Goal: Task Accomplishment & Management: Manage account settings

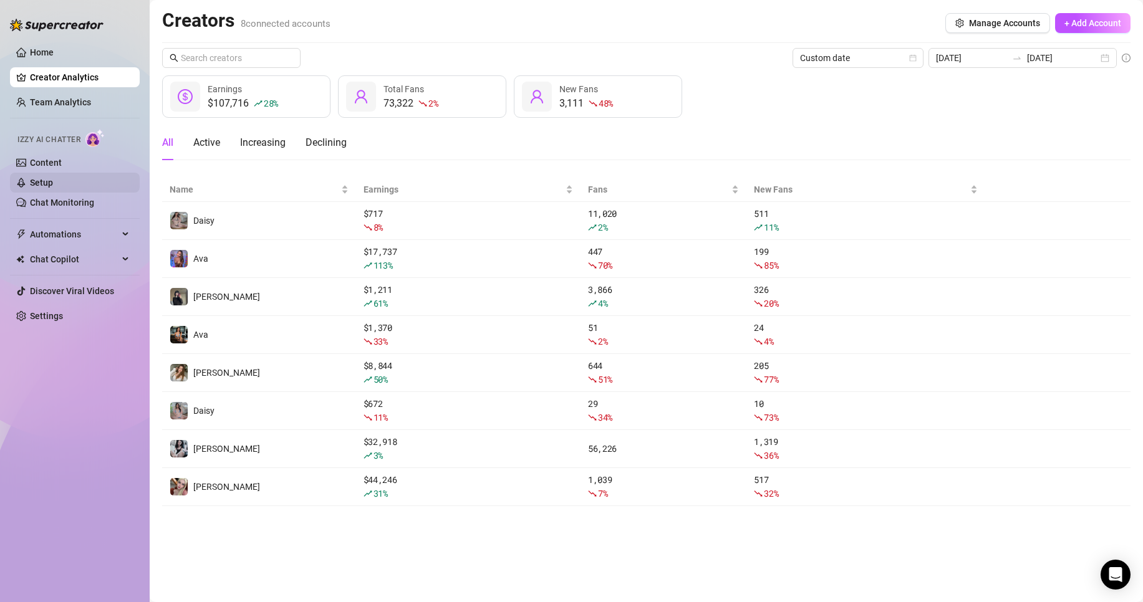
click at [53, 184] on link "Setup" at bounding box center [41, 183] width 23 height 10
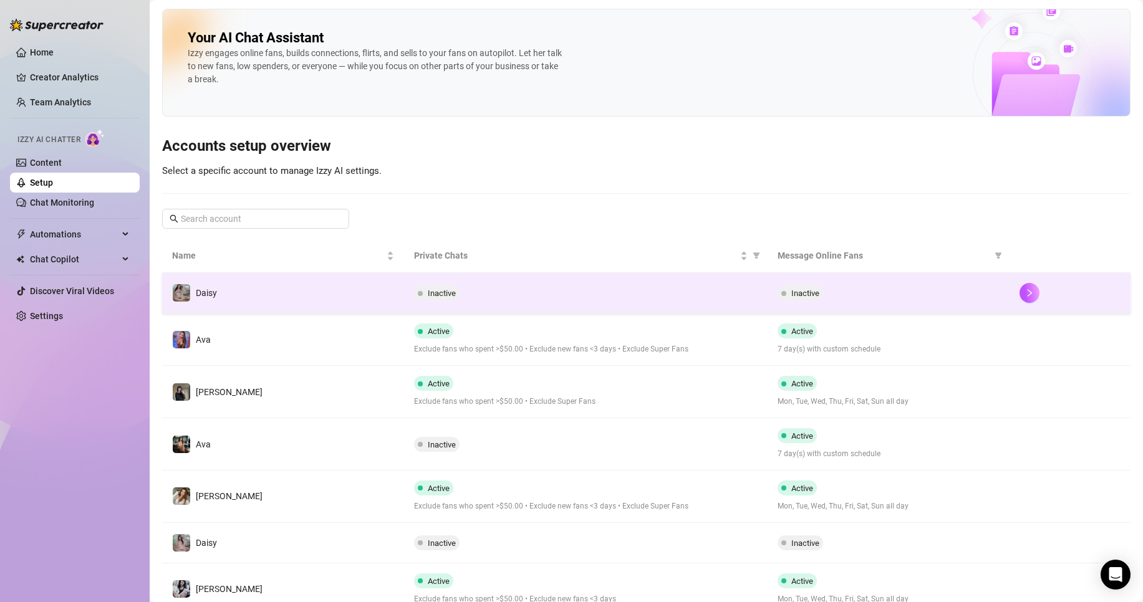
click at [540, 302] on td "Inactive" at bounding box center [585, 293] width 363 height 41
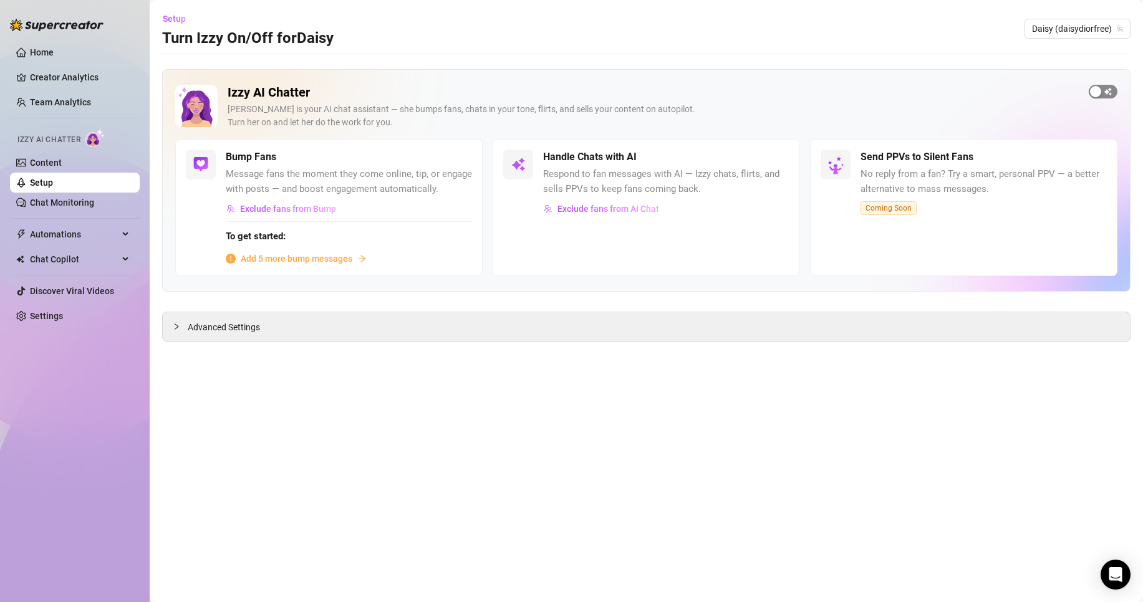
click at [1102, 92] on button "button" at bounding box center [1103, 92] width 29 height 14
click at [1089, 30] on span "Daisy (daisydiorfree)" at bounding box center [1077, 28] width 91 height 19
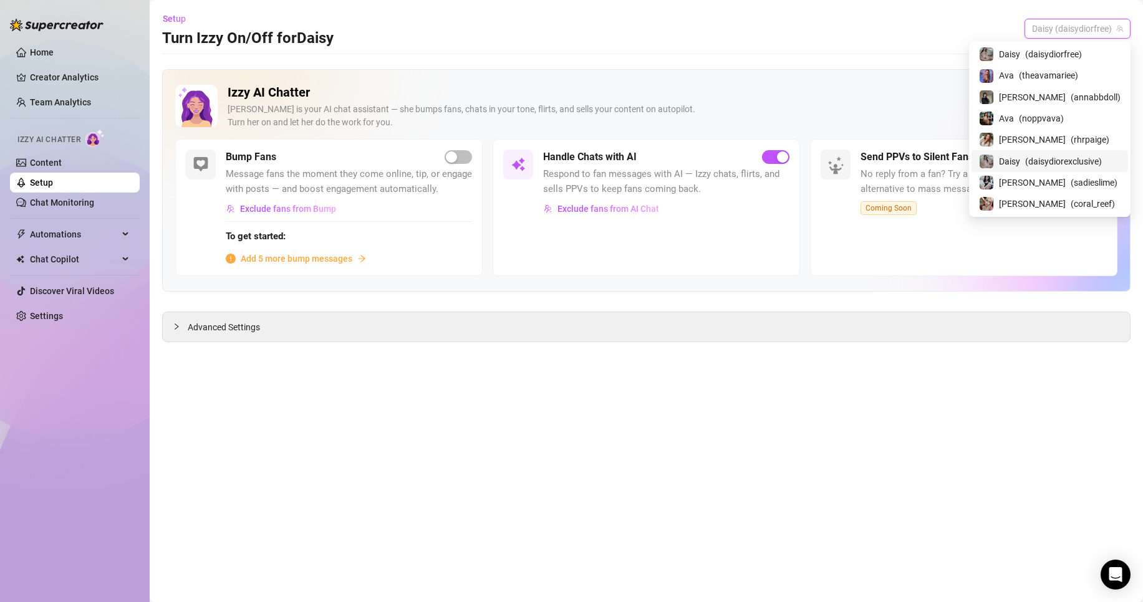
click at [1058, 159] on span "( daisydiorexclusive )" at bounding box center [1063, 162] width 77 height 14
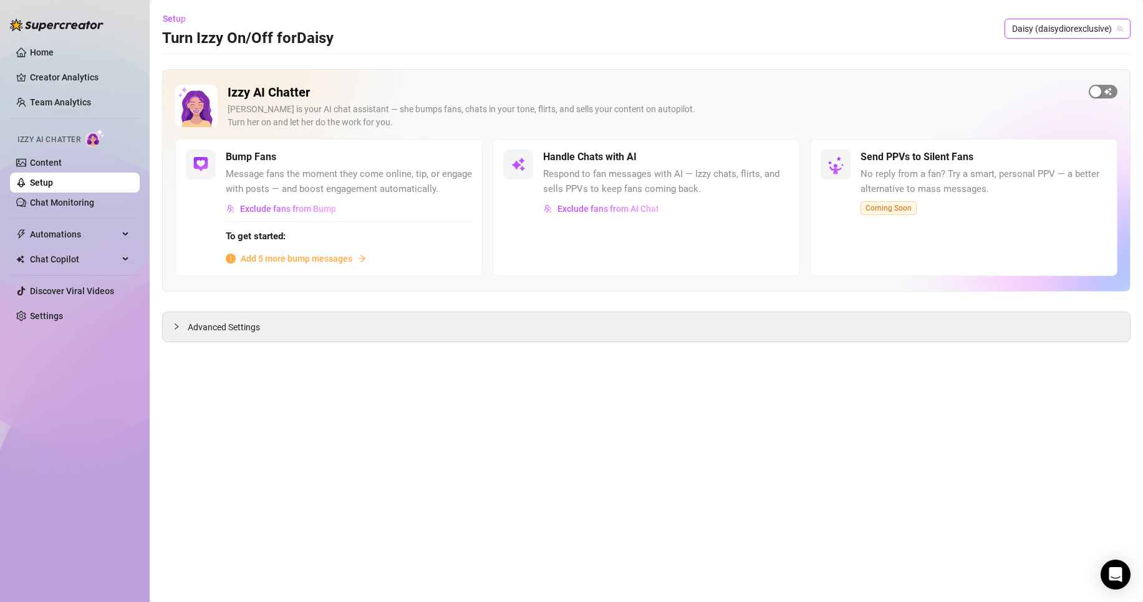
click at [1097, 89] on div "button" at bounding box center [1095, 91] width 11 height 11
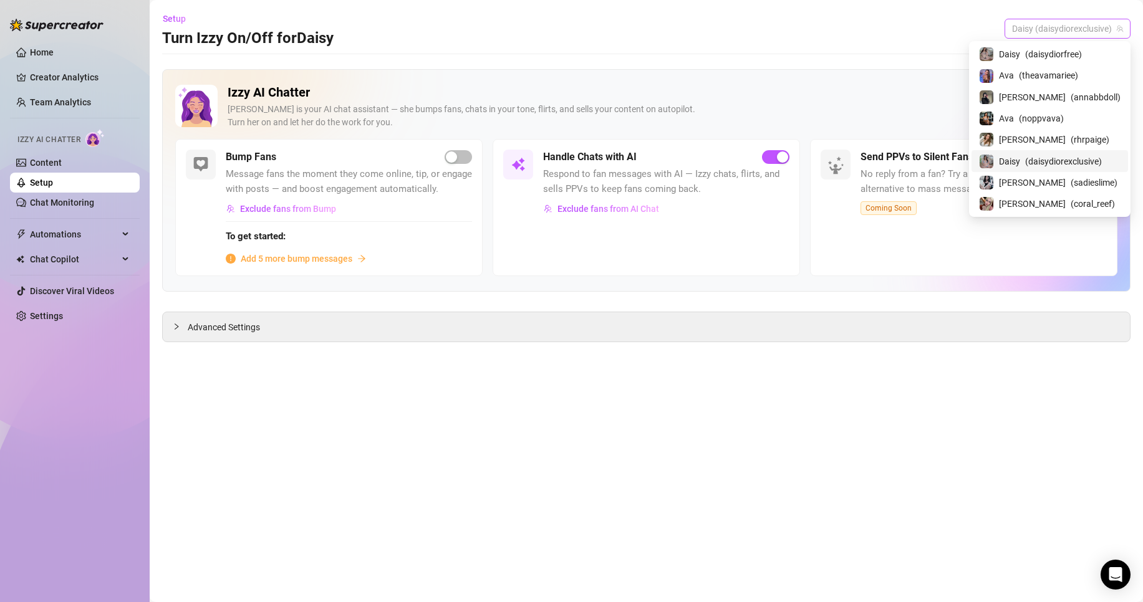
click at [1096, 27] on span "Daisy (daisydiorexclusive)" at bounding box center [1067, 28] width 111 height 19
click at [1102, 175] on div "[PERSON_NAME] ( sadieslime )" at bounding box center [1050, 182] width 142 height 15
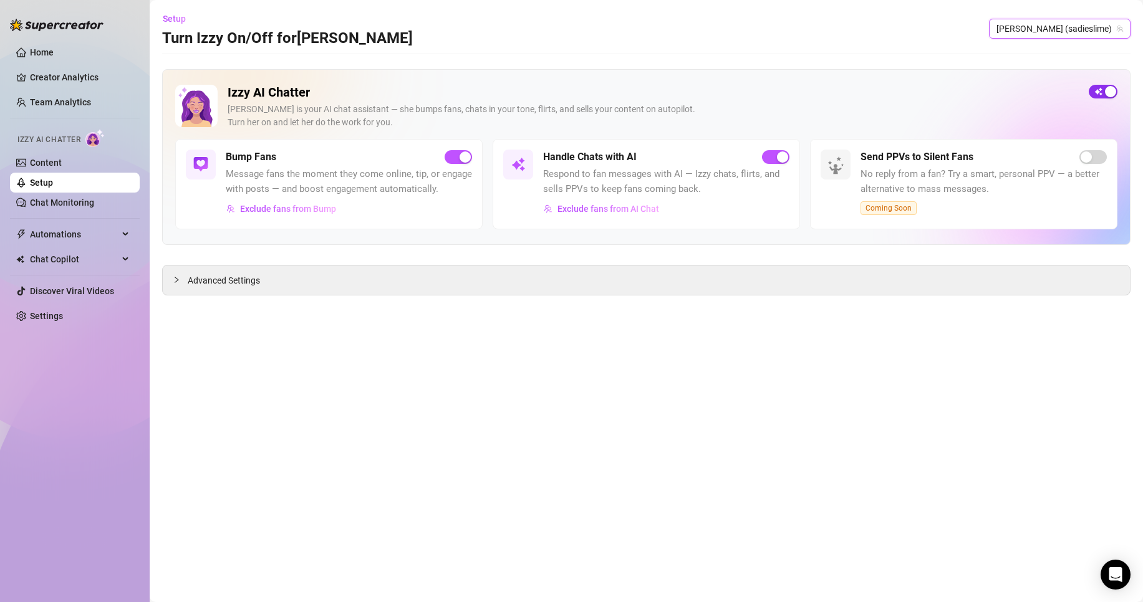
click at [1094, 85] on span "button" at bounding box center [1103, 92] width 29 height 14
click at [1102, 89] on button "button" at bounding box center [1103, 92] width 29 height 14
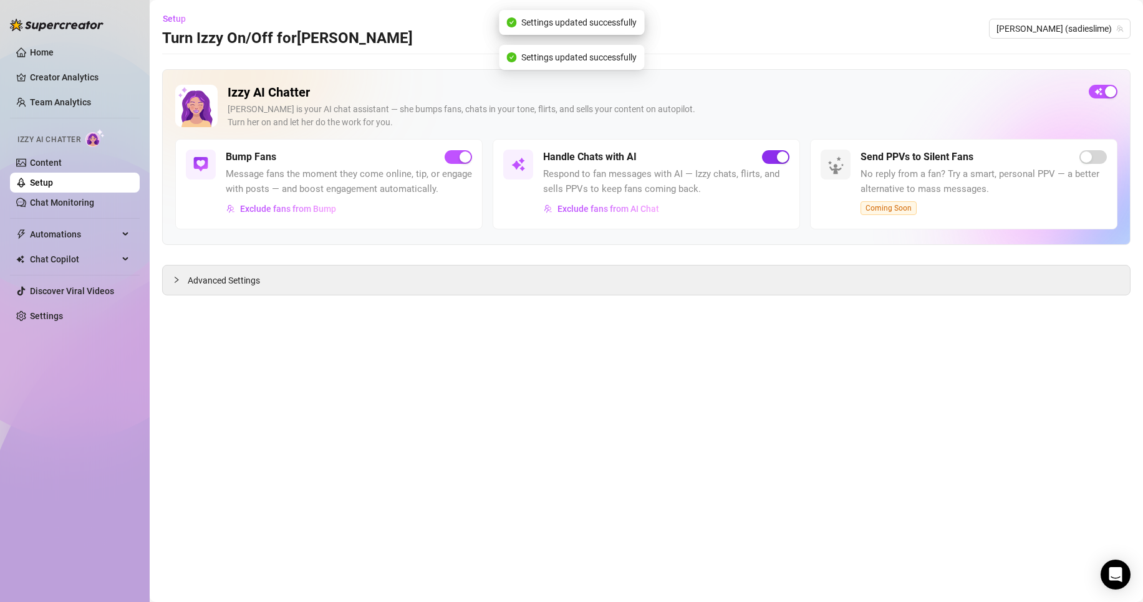
click at [770, 161] on span "button" at bounding box center [775, 157] width 27 height 14
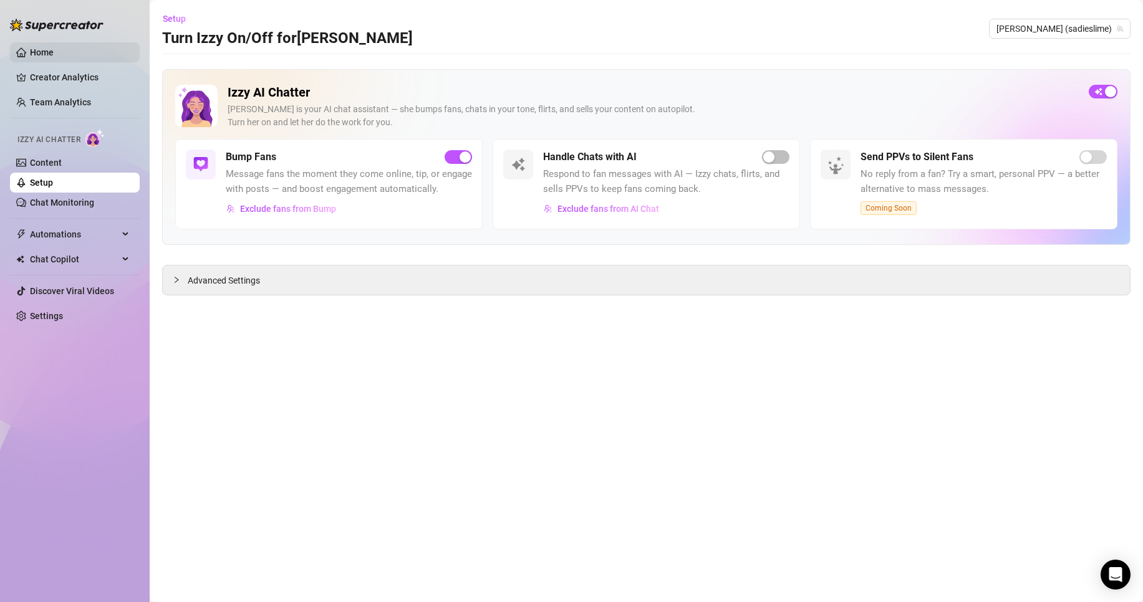
click at [54, 57] on link "Home" at bounding box center [42, 52] width 24 height 10
drag, startPoint x: 97, startPoint y: 60, endPoint x: 97, endPoint y: 71, distance: 11.2
click at [97, 65] on ul "Home Creator Analytics Team Analytics Izzy AI Chatter Content Setup Chat Monito…" at bounding box center [75, 184] width 130 height 294
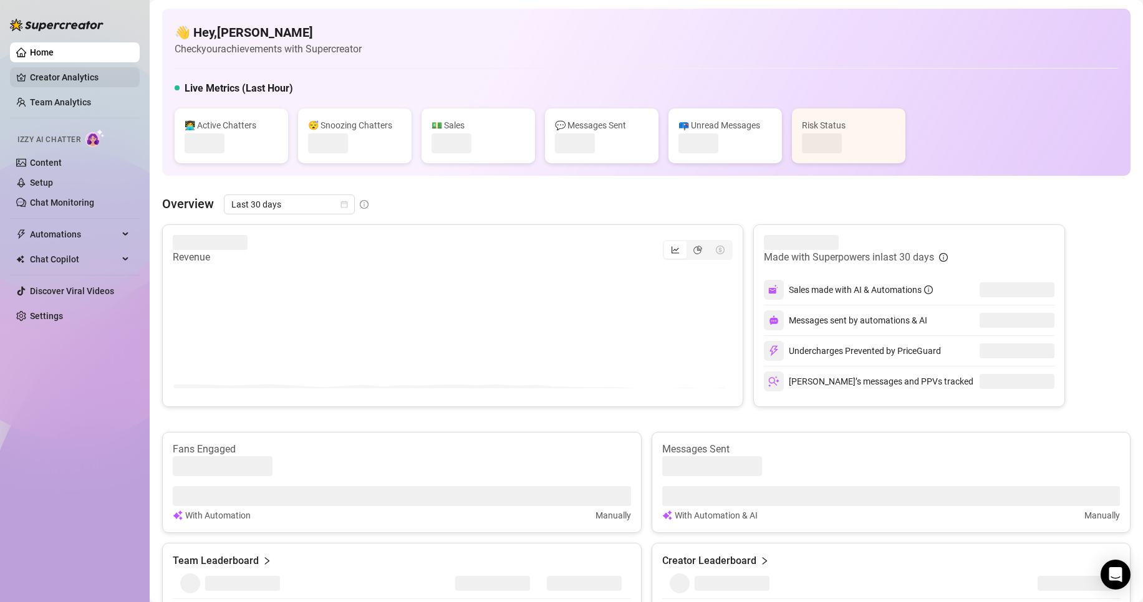
click at [97, 71] on link "Creator Analytics" at bounding box center [80, 77] width 100 height 20
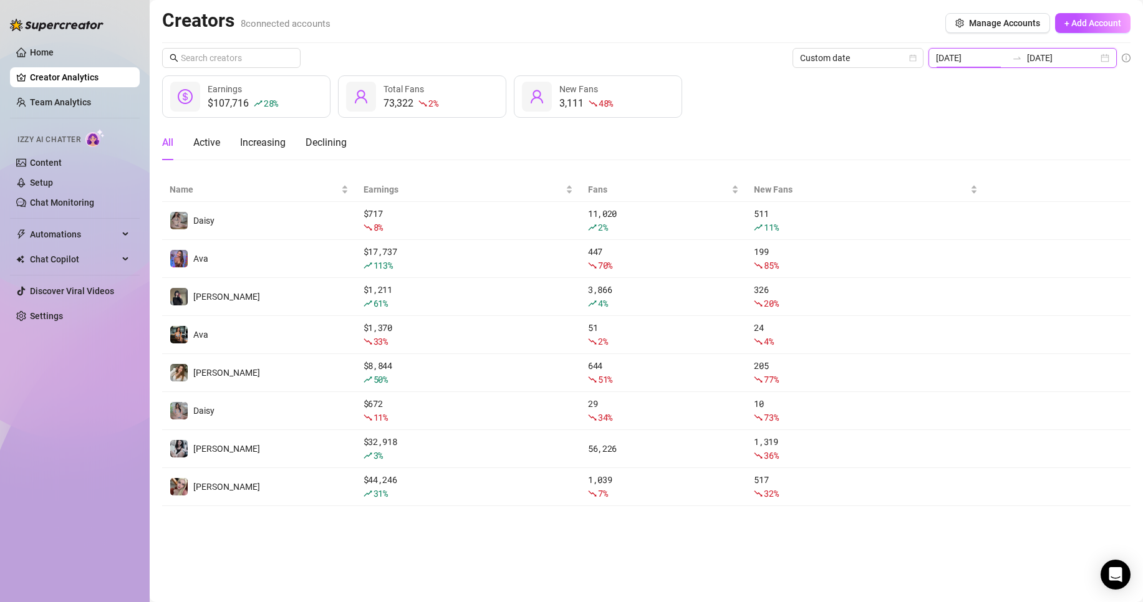
click at [1007, 63] on input "[DATE]" at bounding box center [971, 58] width 71 height 14
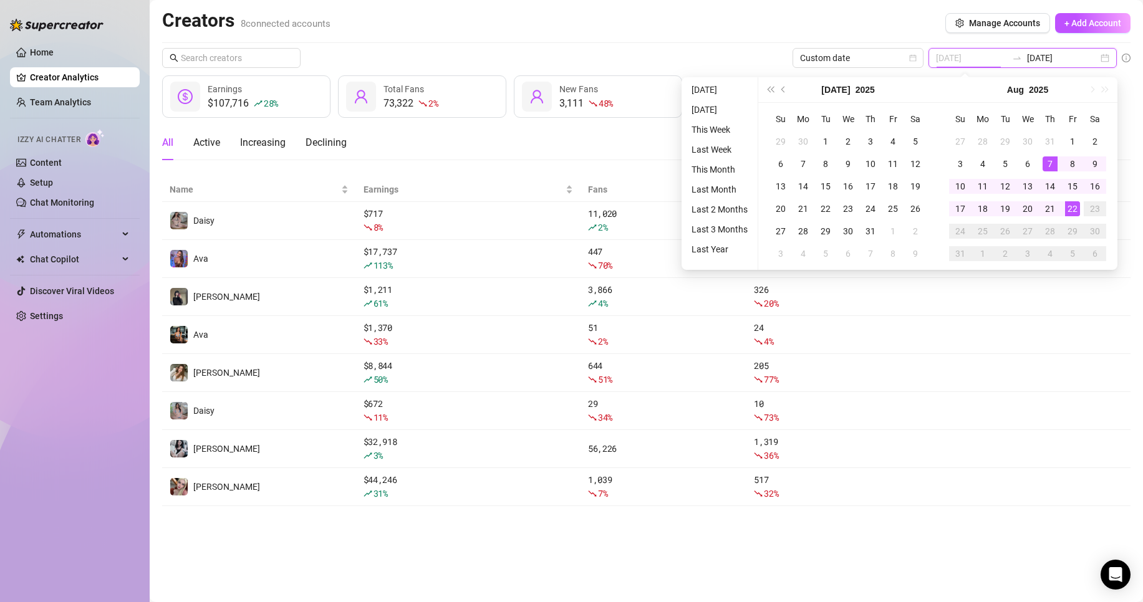
type input "[DATE]"
click at [1075, 205] on div "22" at bounding box center [1072, 208] width 15 height 15
